Goal: Information Seeking & Learning: Learn about a topic

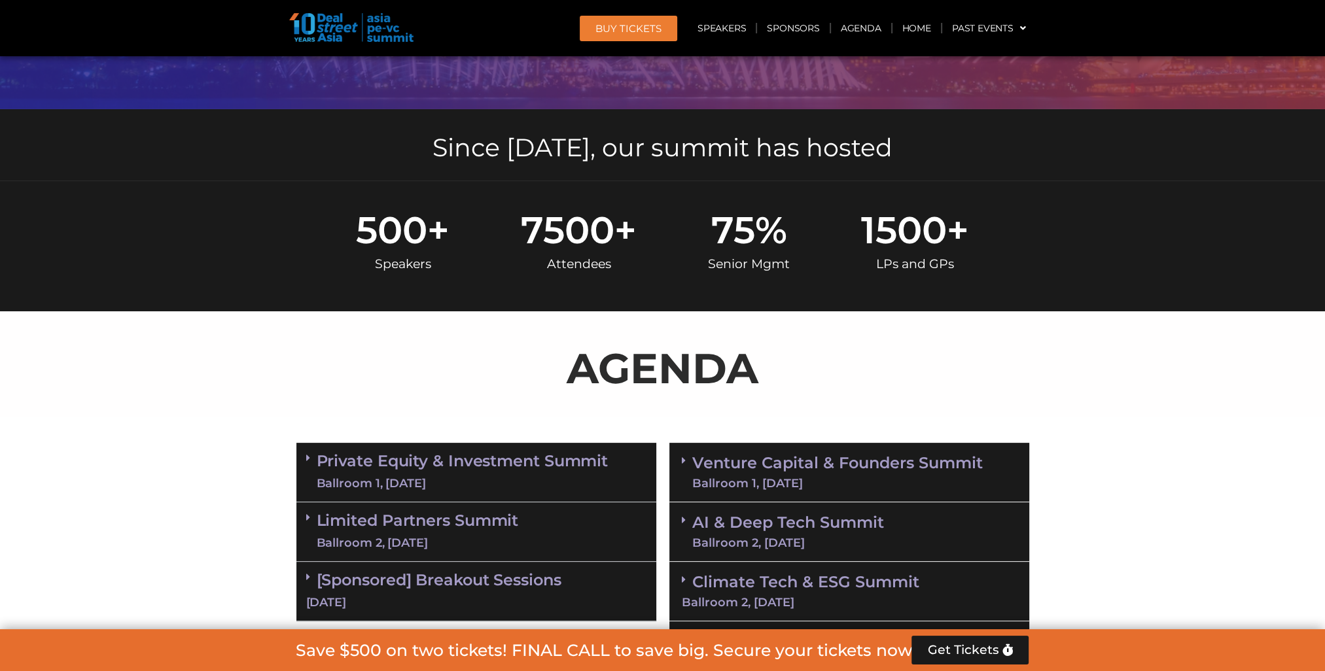
scroll to position [523, 0]
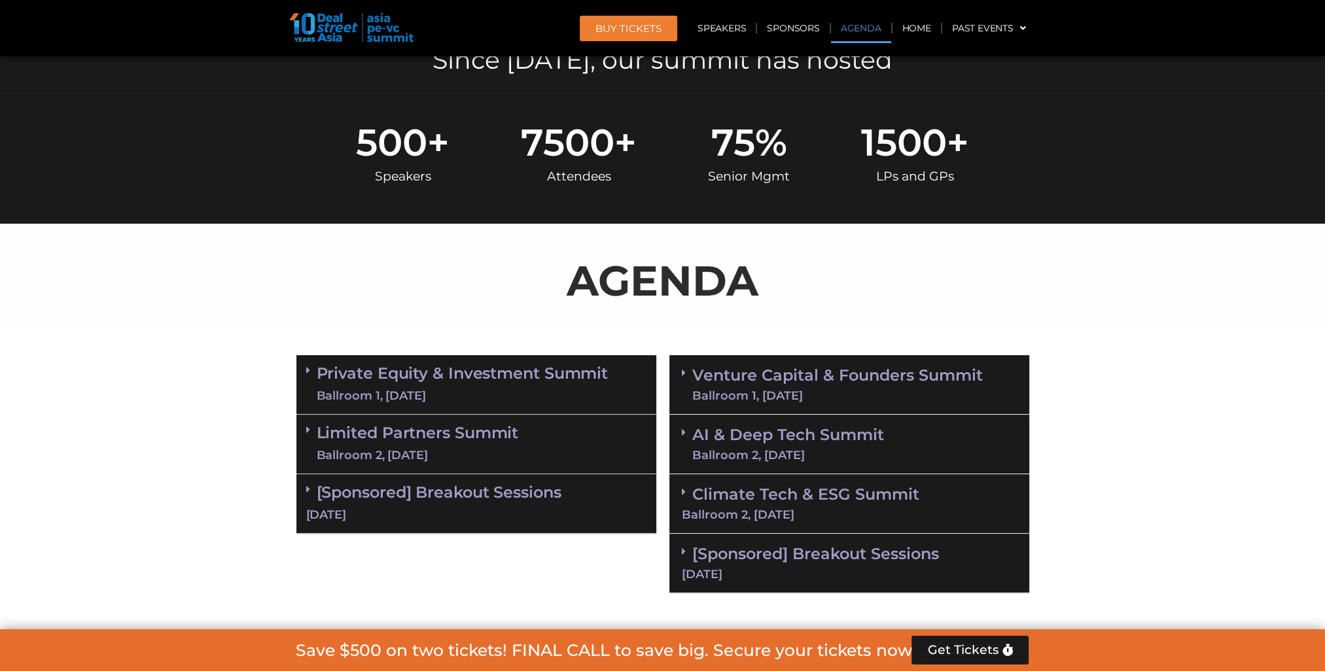
click at [525, 378] on link "Private Equity & Investment Summit Ballroom 1, [DATE]" at bounding box center [463, 384] width 292 height 39
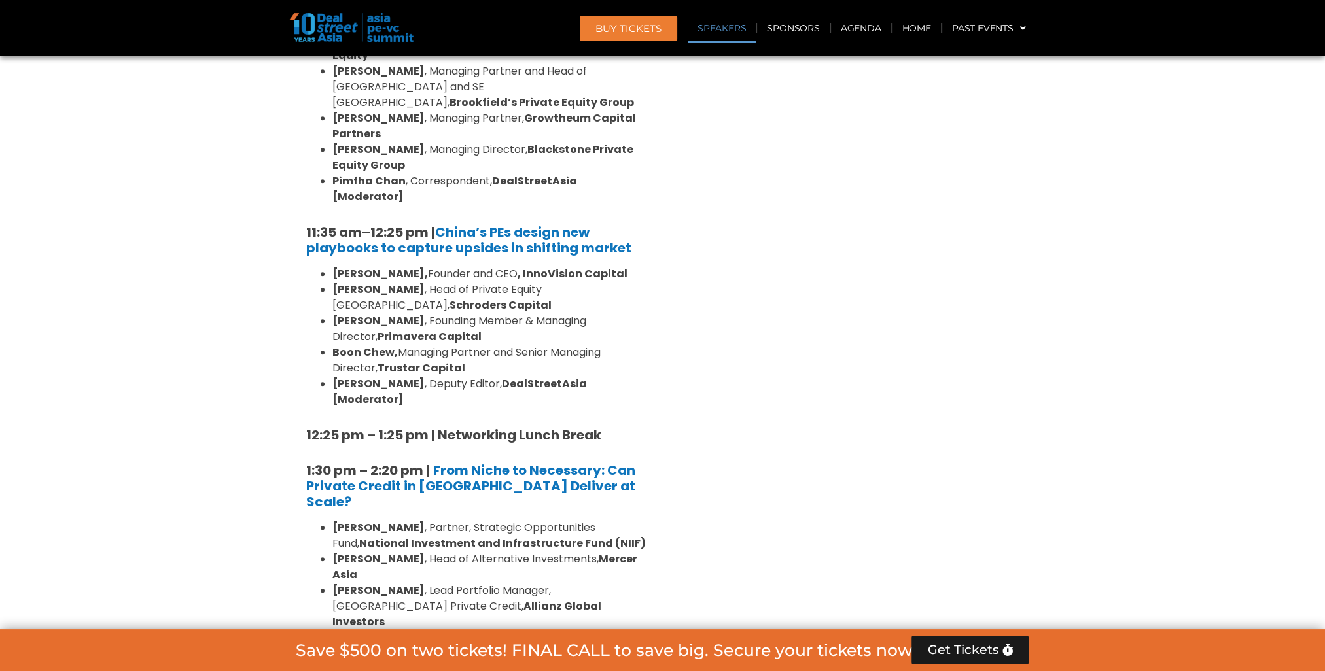
scroll to position [1570, 0]
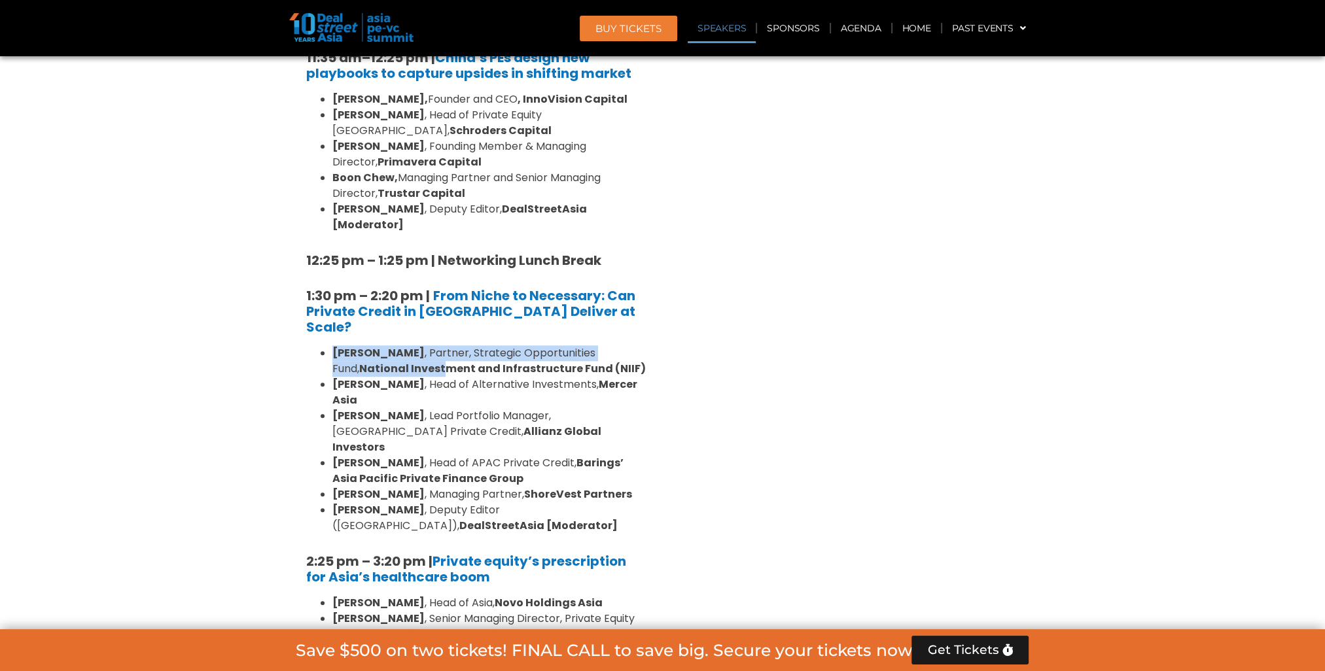
drag, startPoint x: 335, startPoint y: 242, endPoint x: 413, endPoint y: 266, distance: 82.0
click at [413, 345] on ul "[PERSON_NAME] , Partner, Strategic Opportunities Fund, National Investment and …" at bounding box center [476, 439] width 340 height 188
click at [410, 377] on li "[PERSON_NAME] , Head of Alternative Investments, [PERSON_NAME][GEOGRAPHIC_DATA]" at bounding box center [489, 392] width 314 height 31
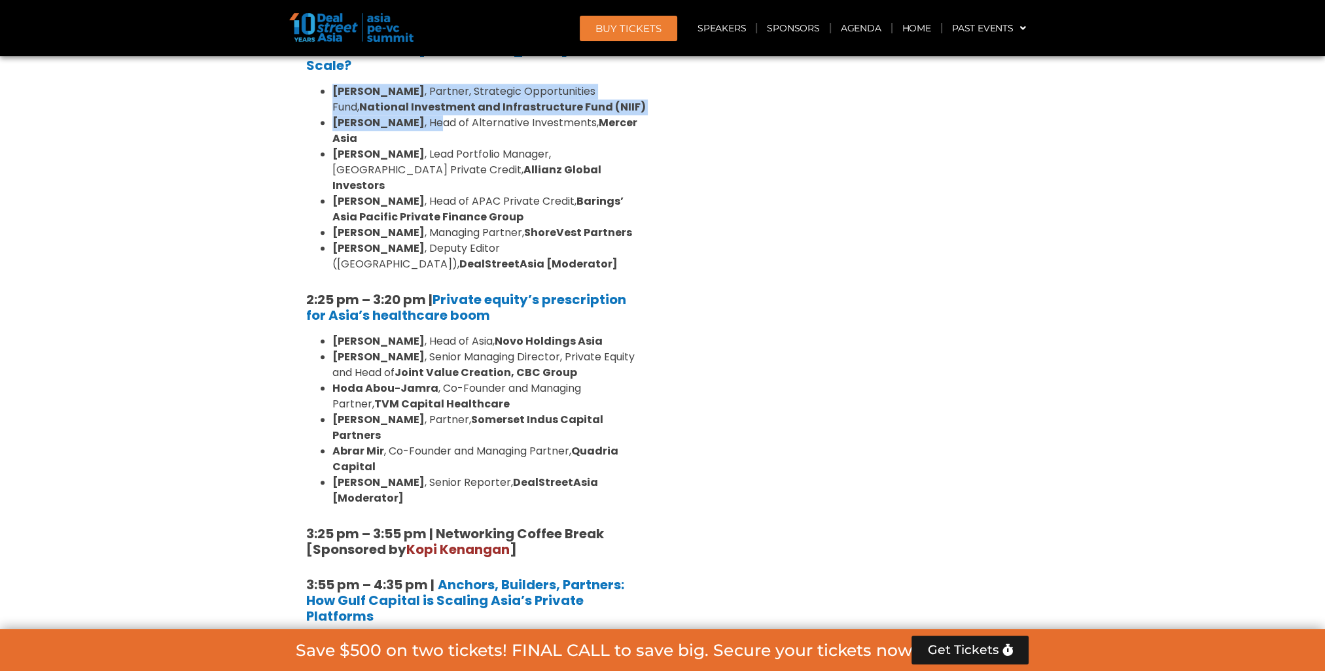
scroll to position [2006, 0]
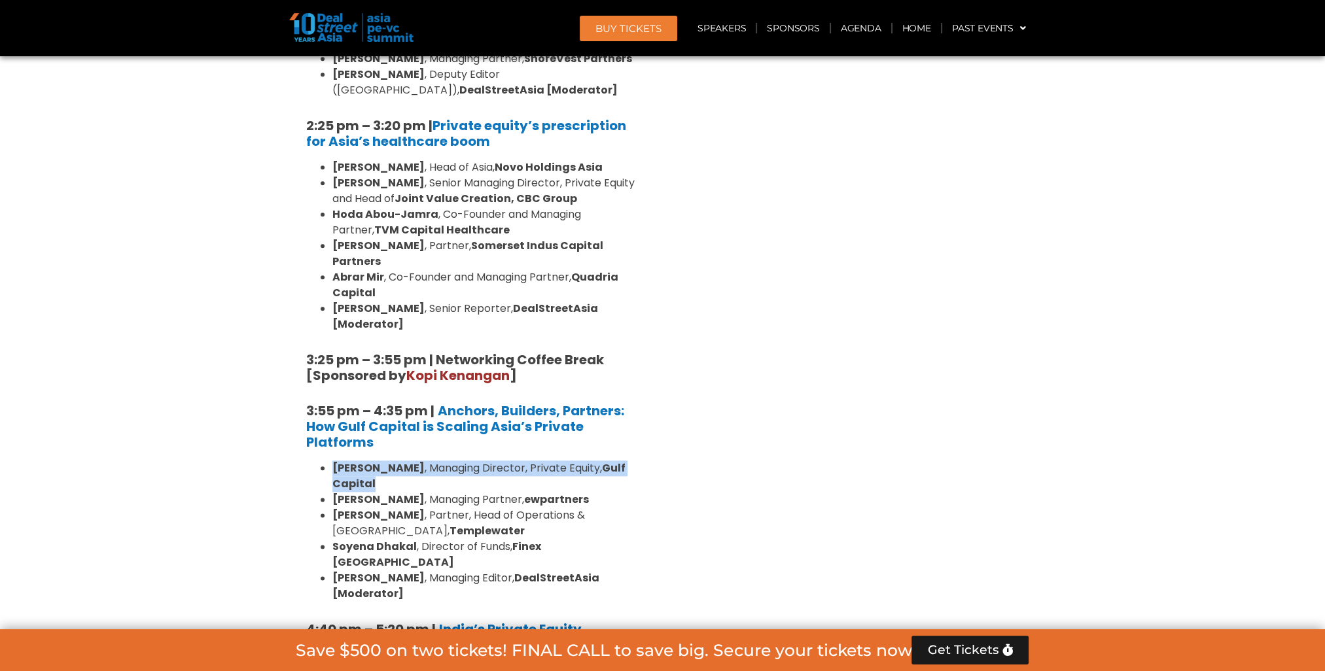
drag, startPoint x: 462, startPoint y: 306, endPoint x: 319, endPoint y: 298, distance: 142.8
click at [319, 461] on ul "[PERSON_NAME] , Managing Director, Private Equity, Gulf Capital [PERSON_NAME] ,…" at bounding box center [476, 531] width 340 height 141
drag, startPoint x: 319, startPoint y: 298, endPoint x: 381, endPoint y: 292, distance: 61.8
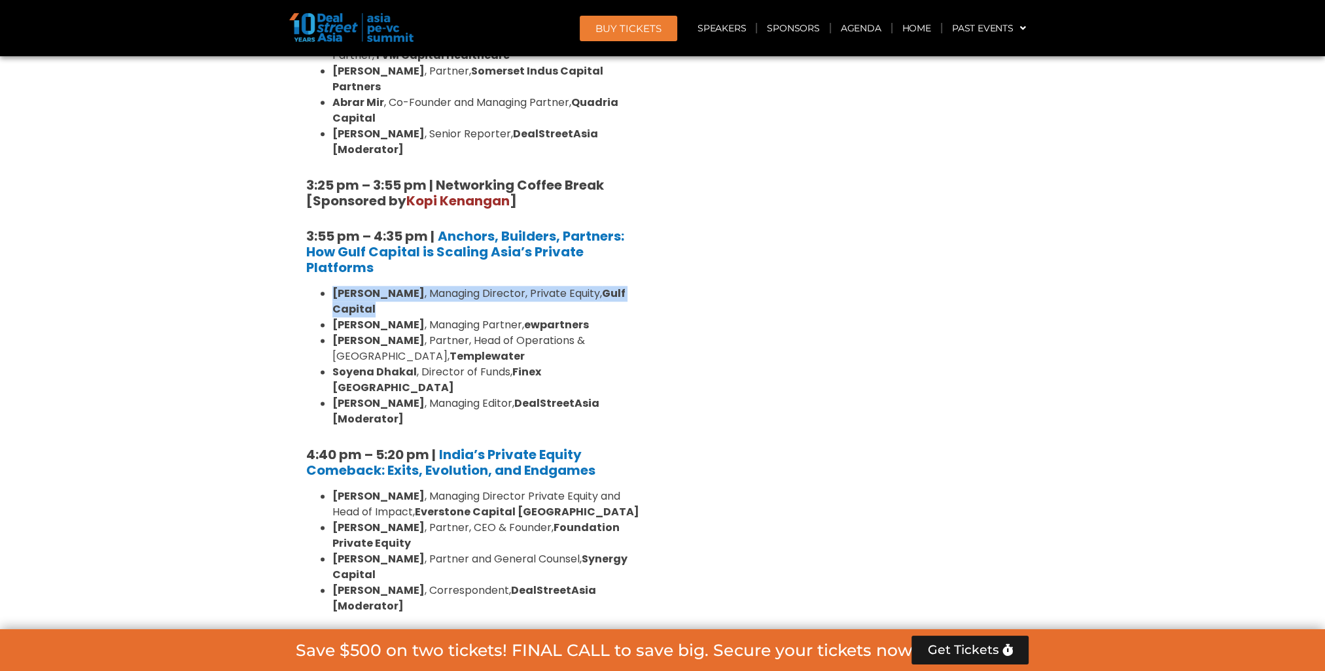
scroll to position [2355, 0]
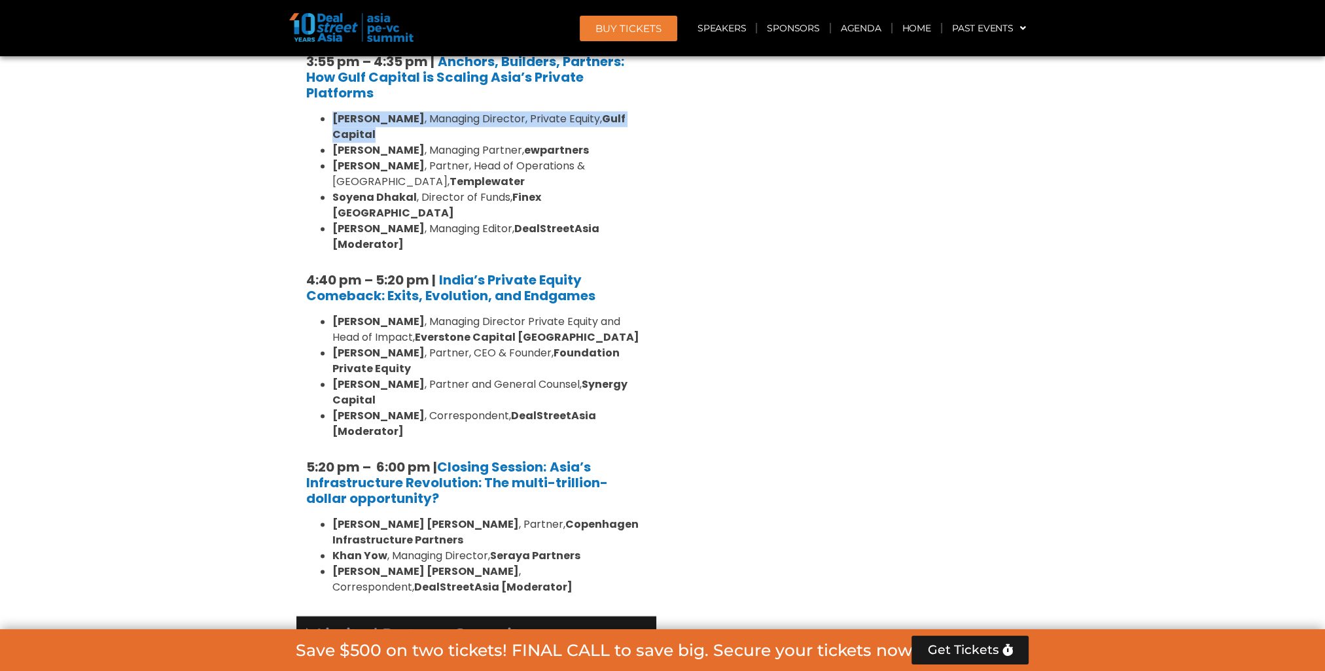
click at [502, 626] on link "Limited Partners [GEOGRAPHIC_DATA] 2, [DATE]" at bounding box center [418, 645] width 202 height 39
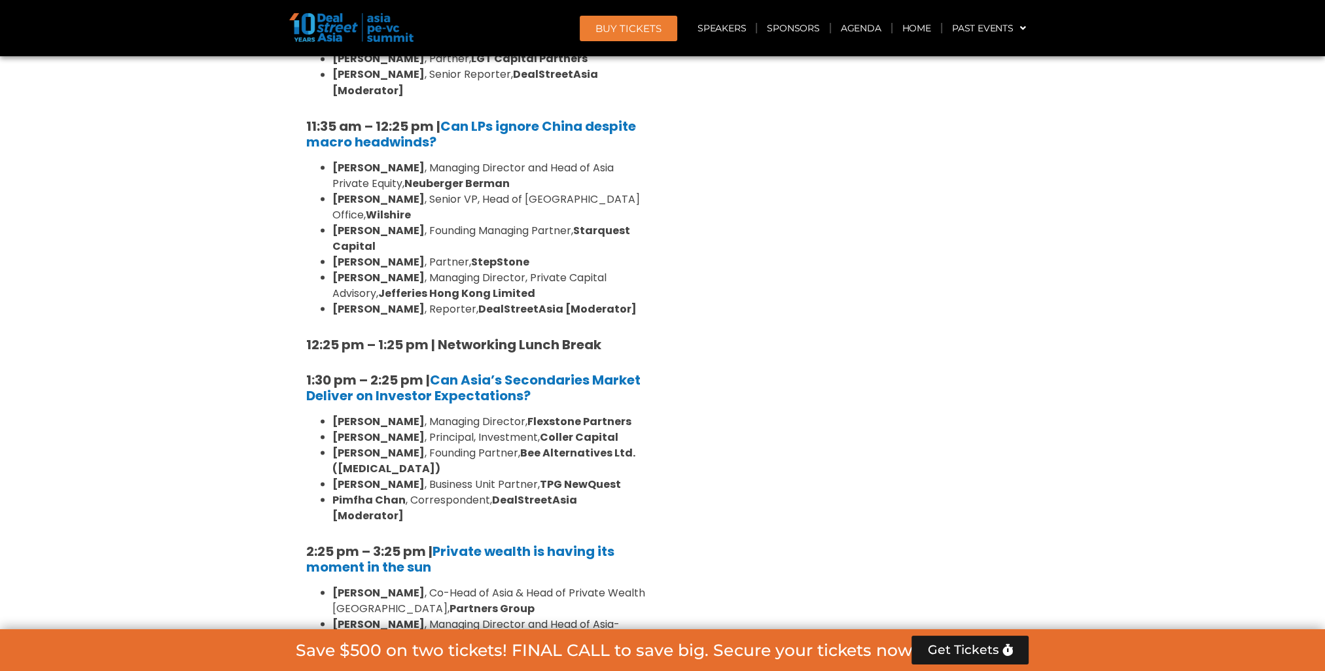
scroll to position [3489, 0]
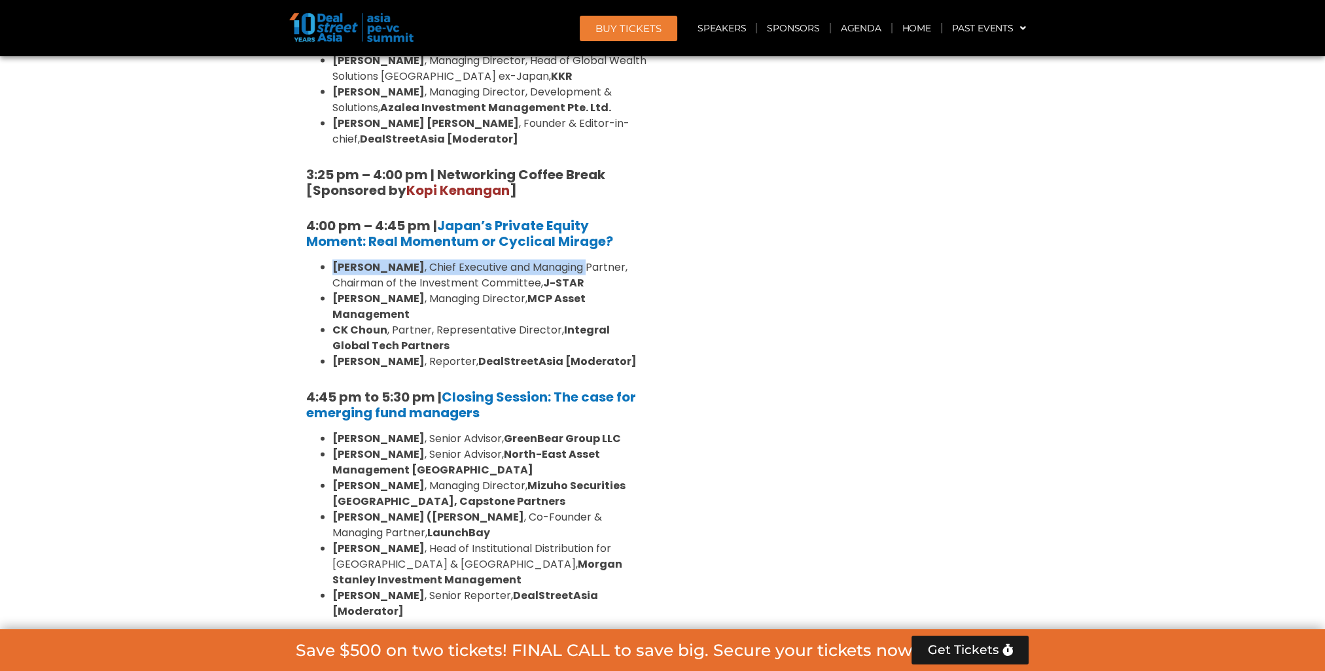
scroll to position [3750, 0]
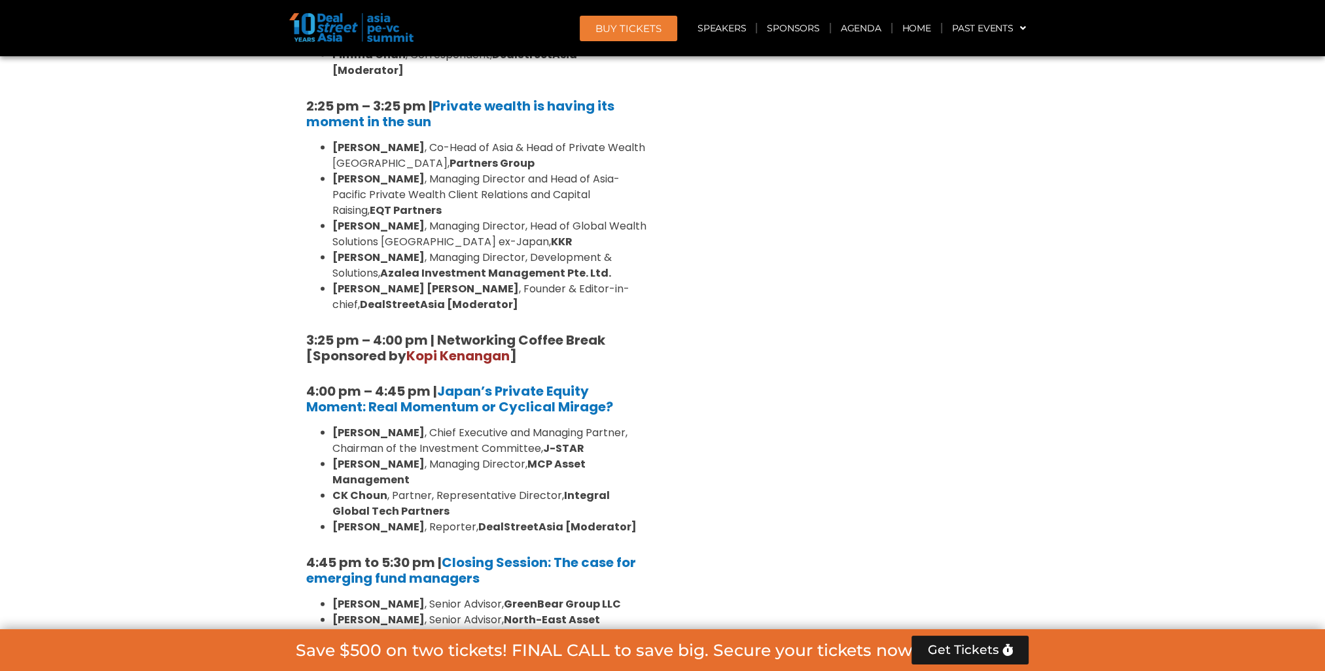
scroll to position [3646, 0]
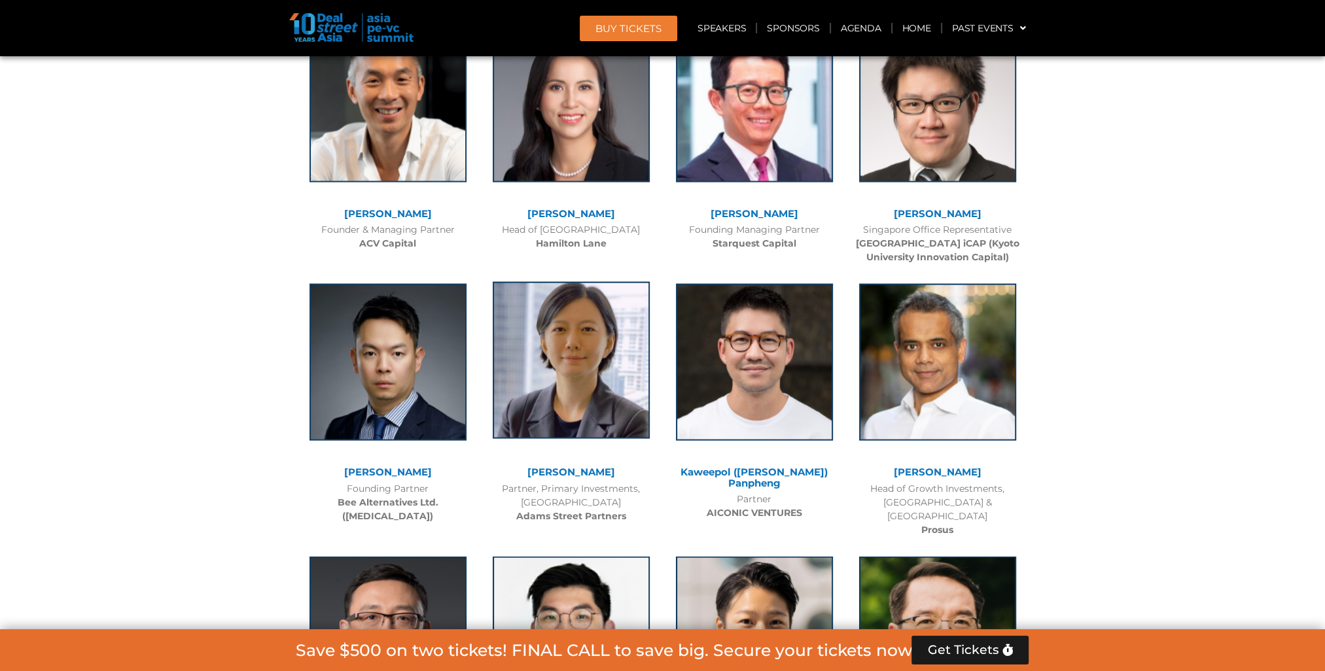
scroll to position [3297, 0]
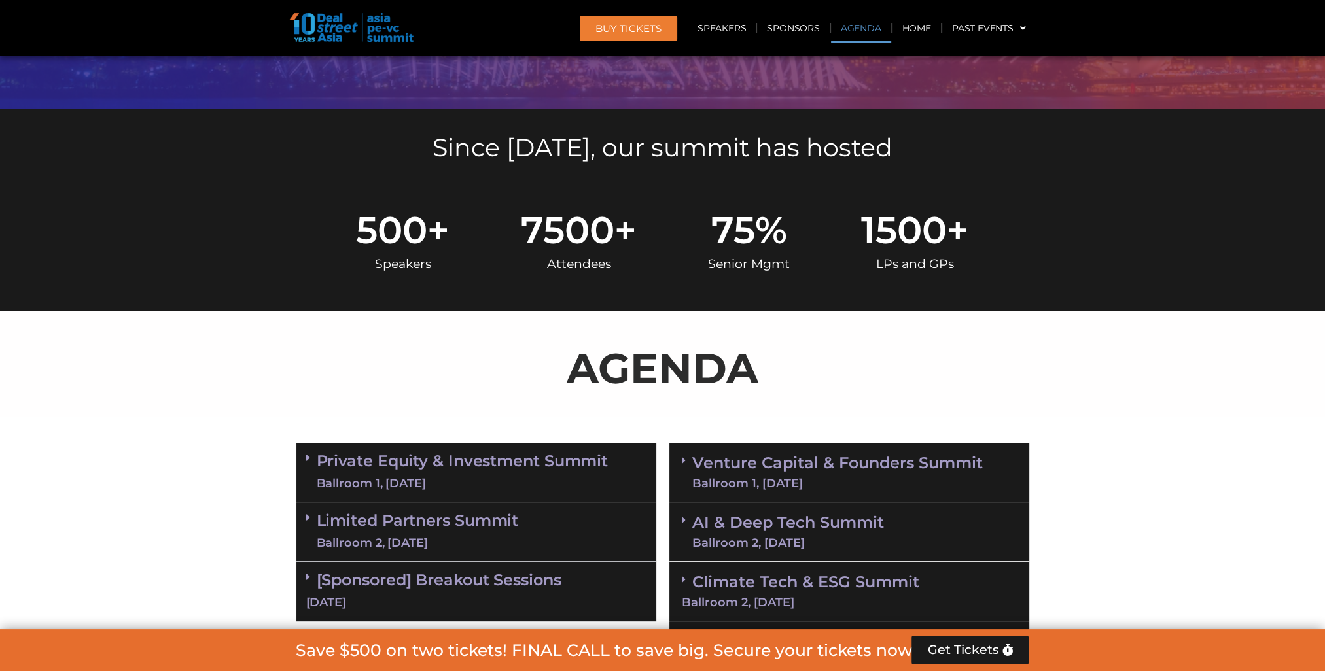
scroll to position [697, 0]
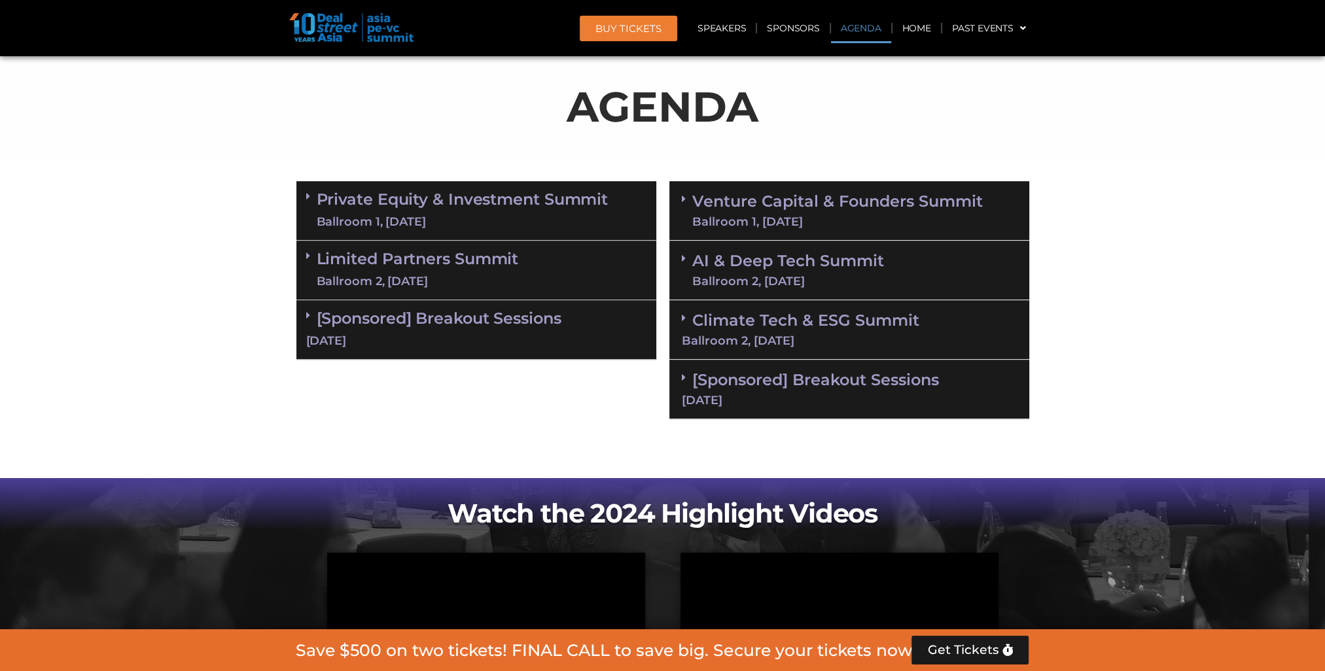
click at [428, 273] on div "Ballroom 2, [DATE]" at bounding box center [418, 281] width 202 height 16
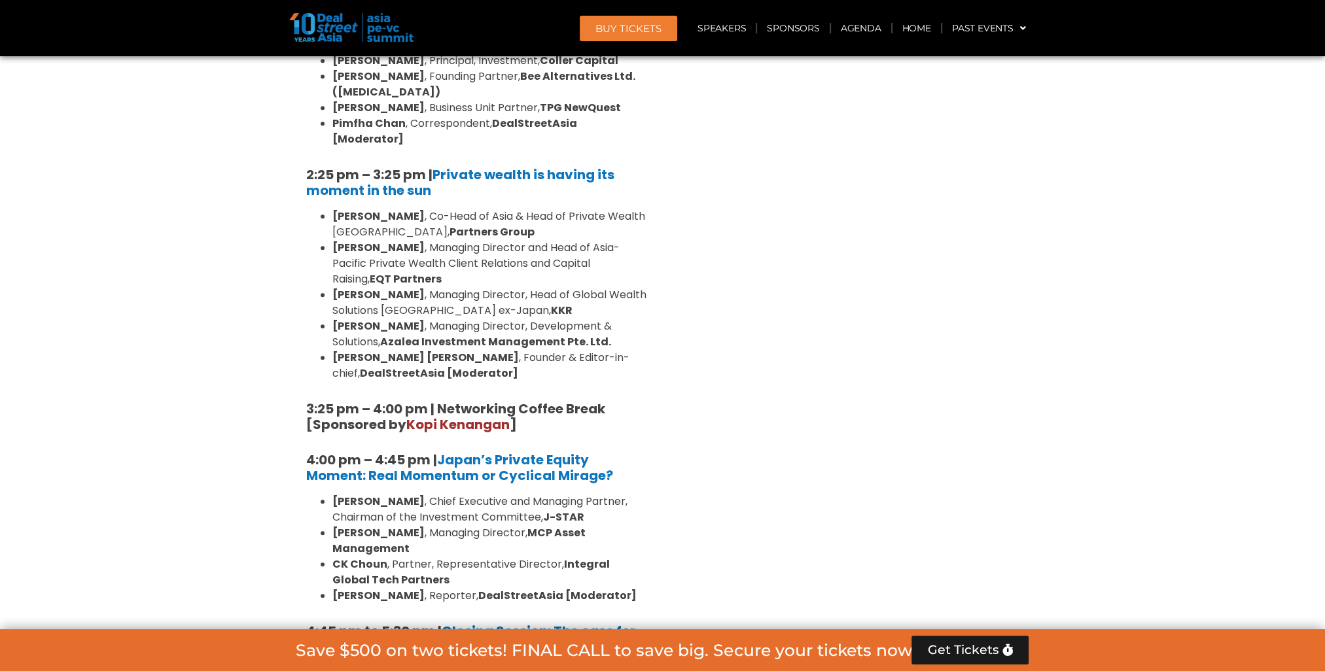
scroll to position [1744, 0]
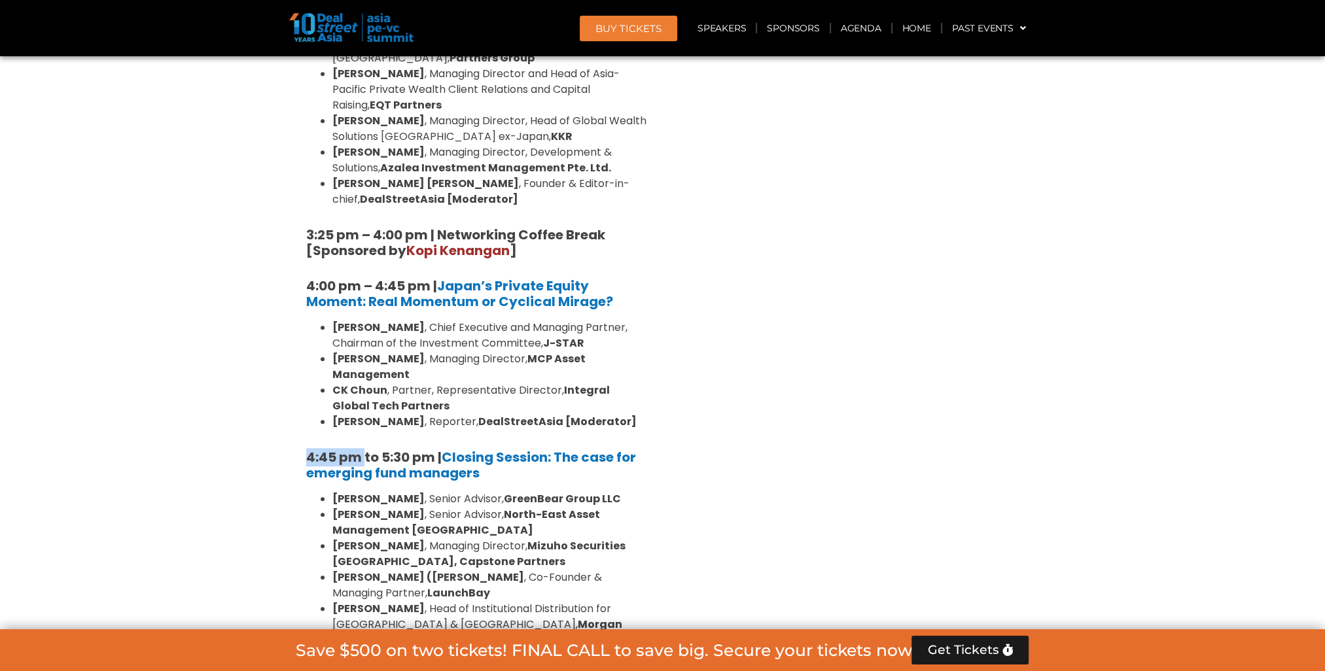
drag, startPoint x: 304, startPoint y: 373, endPoint x: 364, endPoint y: 376, distance: 60.9
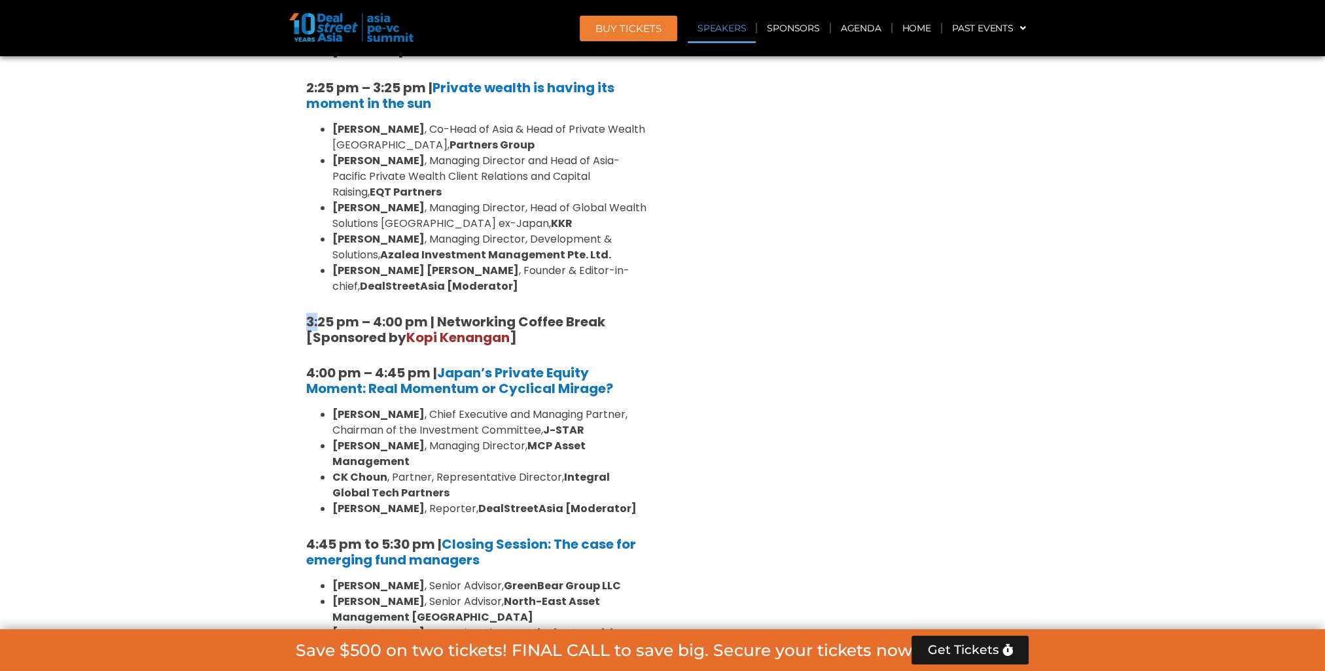
drag, startPoint x: 288, startPoint y: 243, endPoint x: 321, endPoint y: 242, distance: 32.7
click at [321, 242] on section "Private Equity & Investment Summit Ballroom 1, 10 Sept 8:00 am – 9:00 am | Regi…" at bounding box center [662, 52] width 1325 height 1674
drag, startPoint x: 321, startPoint y: 242, endPoint x: 246, endPoint y: 275, distance: 81.4
click at [246, 274] on section "Private Equity & Investment Summit Ballroom 1, 10 Sept 8:00 am – 9:00 am | Regi…" at bounding box center [662, 52] width 1325 height 1674
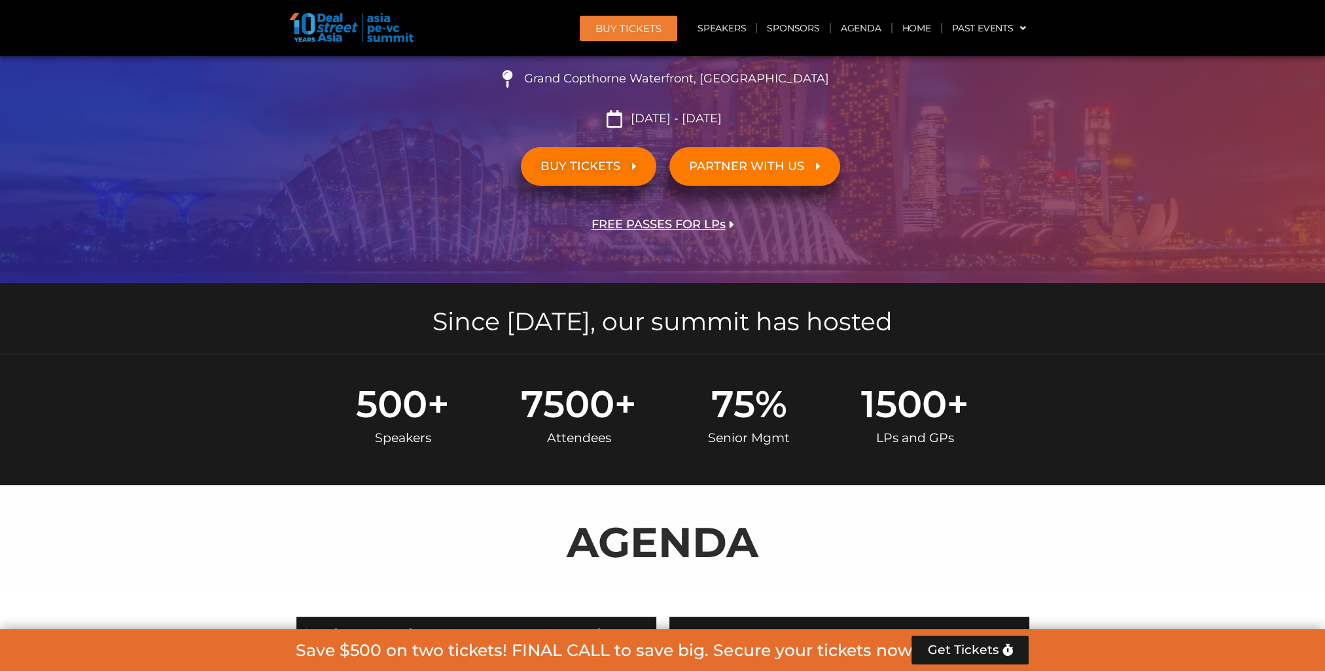
scroll to position [0, 0]
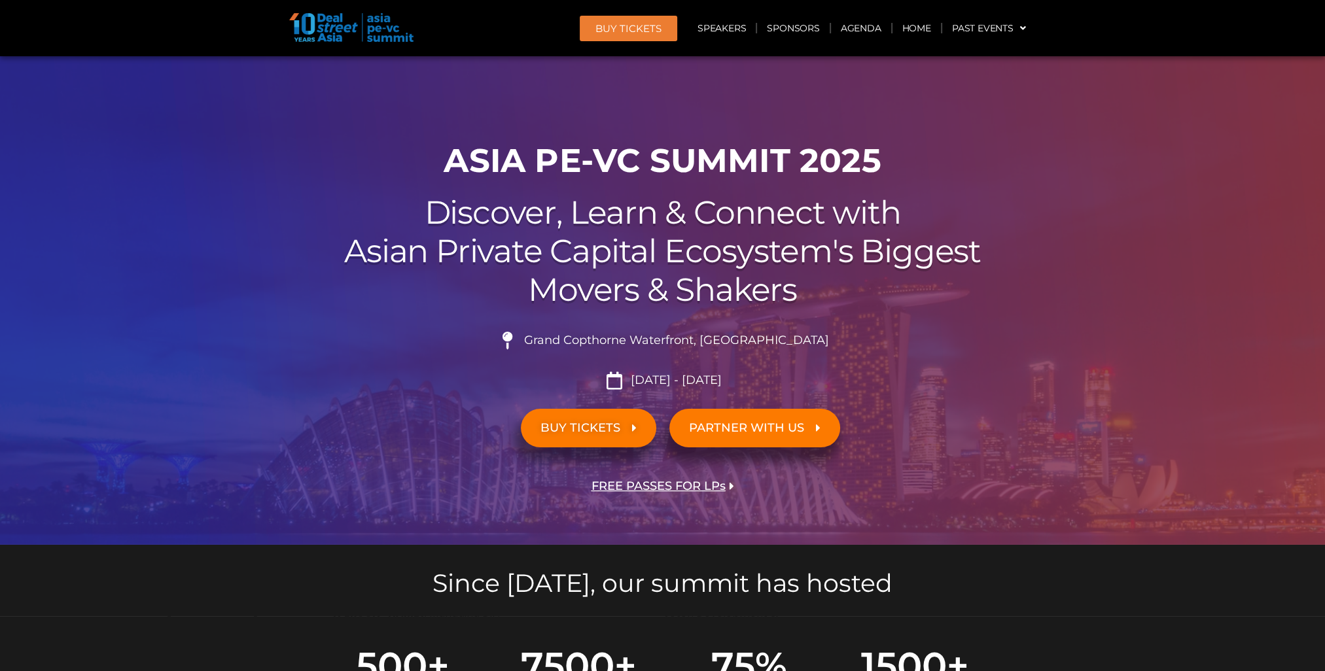
drag, startPoint x: 137, startPoint y: 632, endPoint x: 203, endPoint y: 527, distance: 123.8
click at [137, 632] on section "500 + Speakers 7500 + Attendees 75 % Senior Mgmt 1500 + LPs and GPs" at bounding box center [662, 681] width 1325 height 130
